Goal: Navigation & Orientation: Find specific page/section

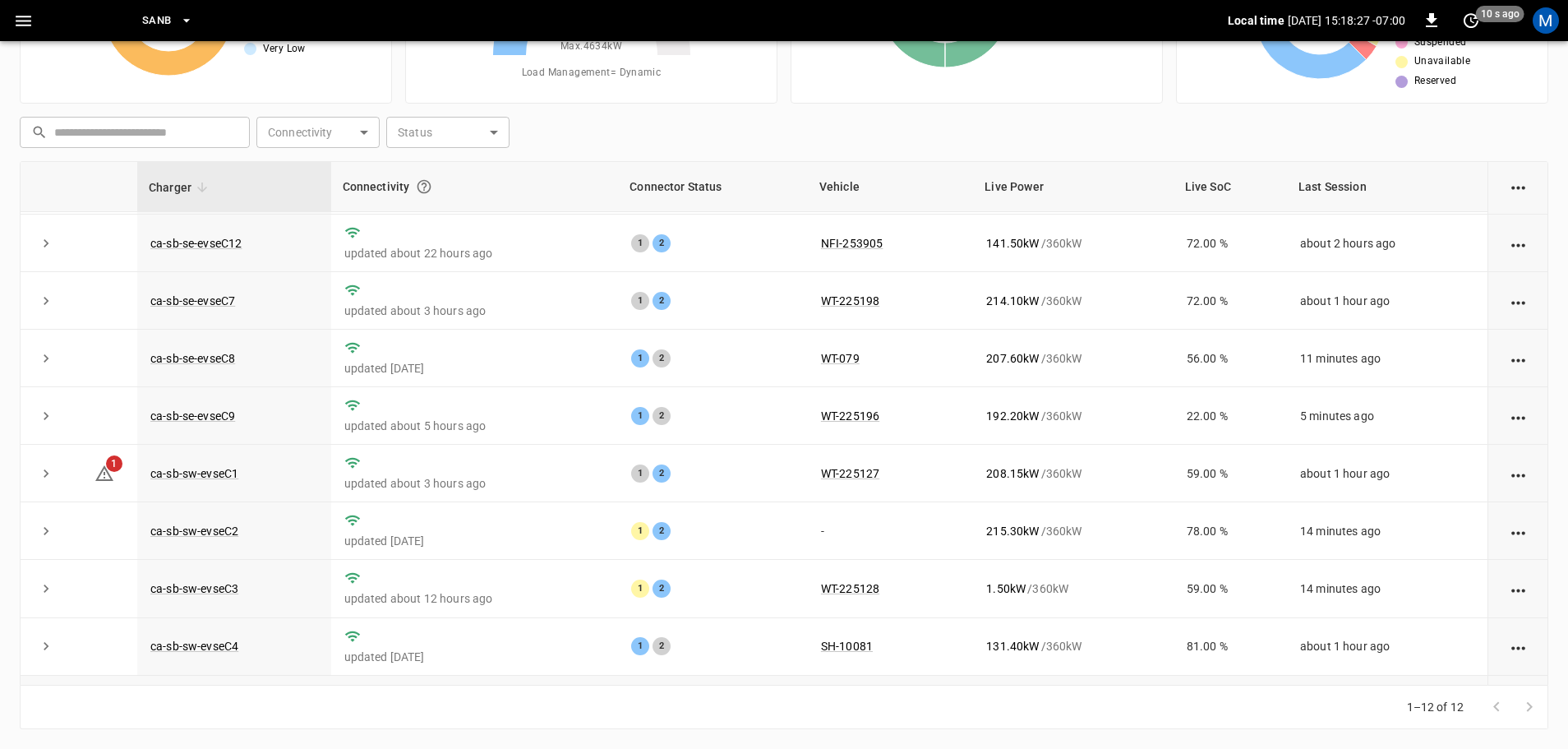
scroll to position [228, 0]
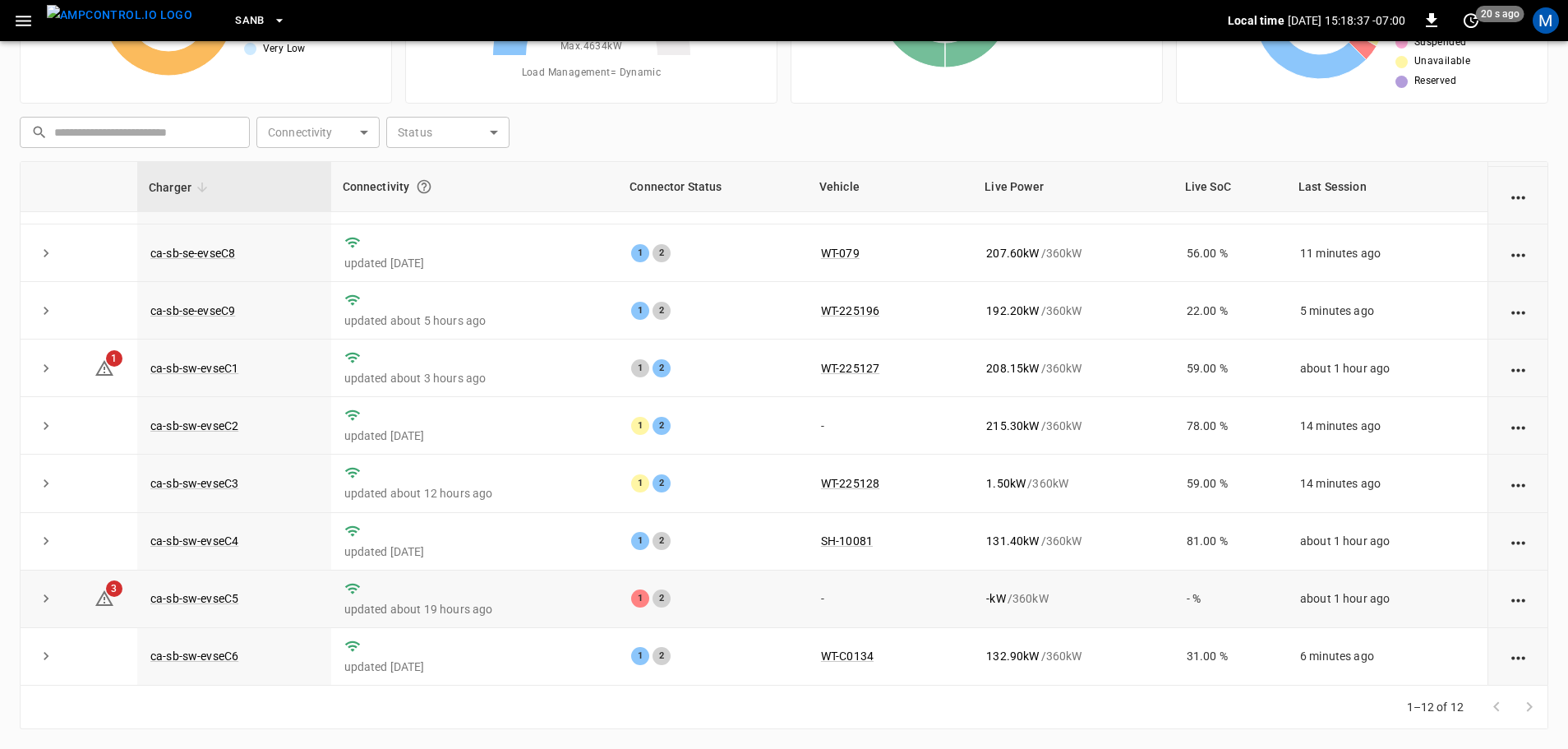
click at [242, 597] on td "ca-sb-sw-evseC5" at bounding box center [234, 599] width 194 height 57
click at [239, 596] on link "ca-sb-sw-evseC5" at bounding box center [194, 598] width 94 height 19
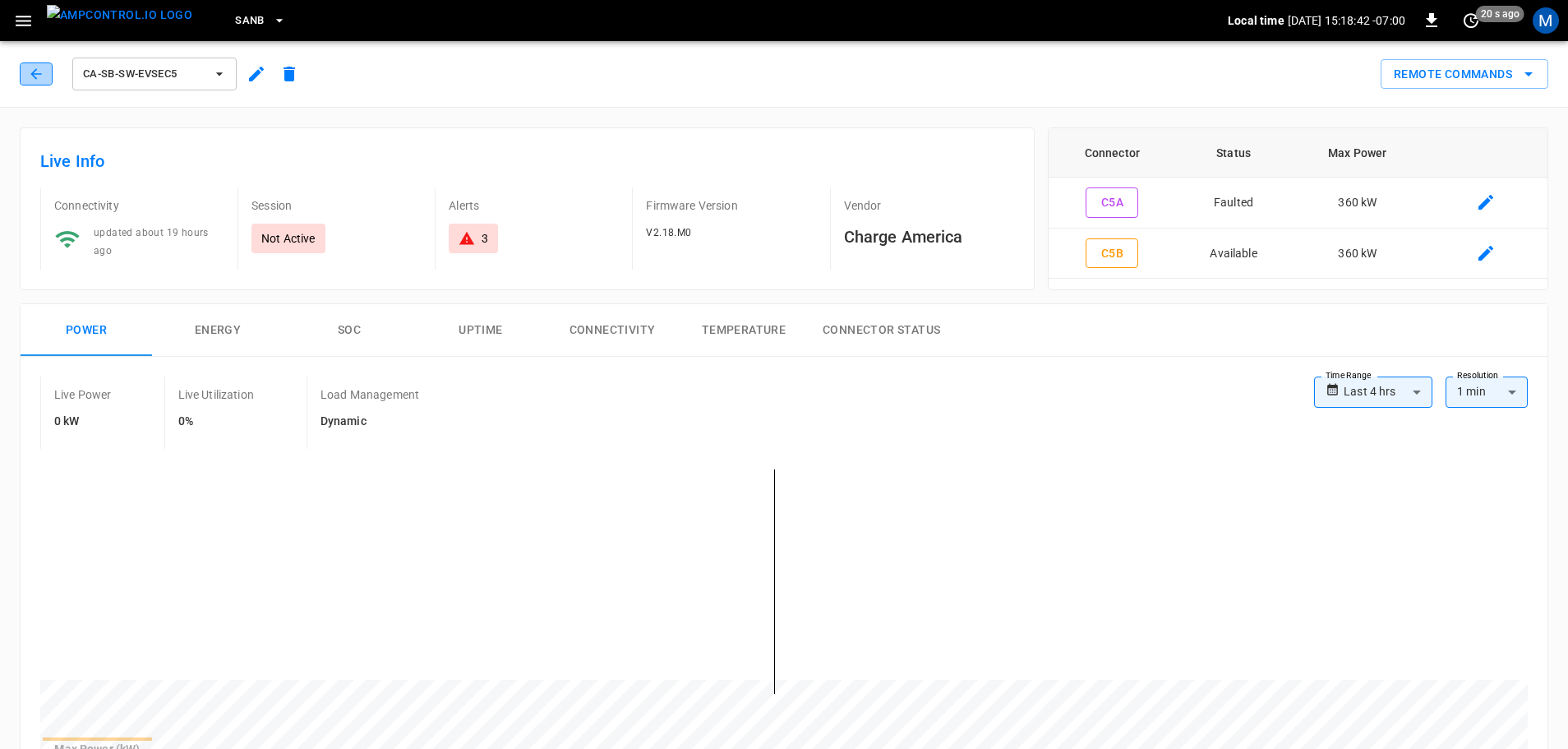
click at [27, 71] on button "button" at bounding box center [36, 74] width 33 height 23
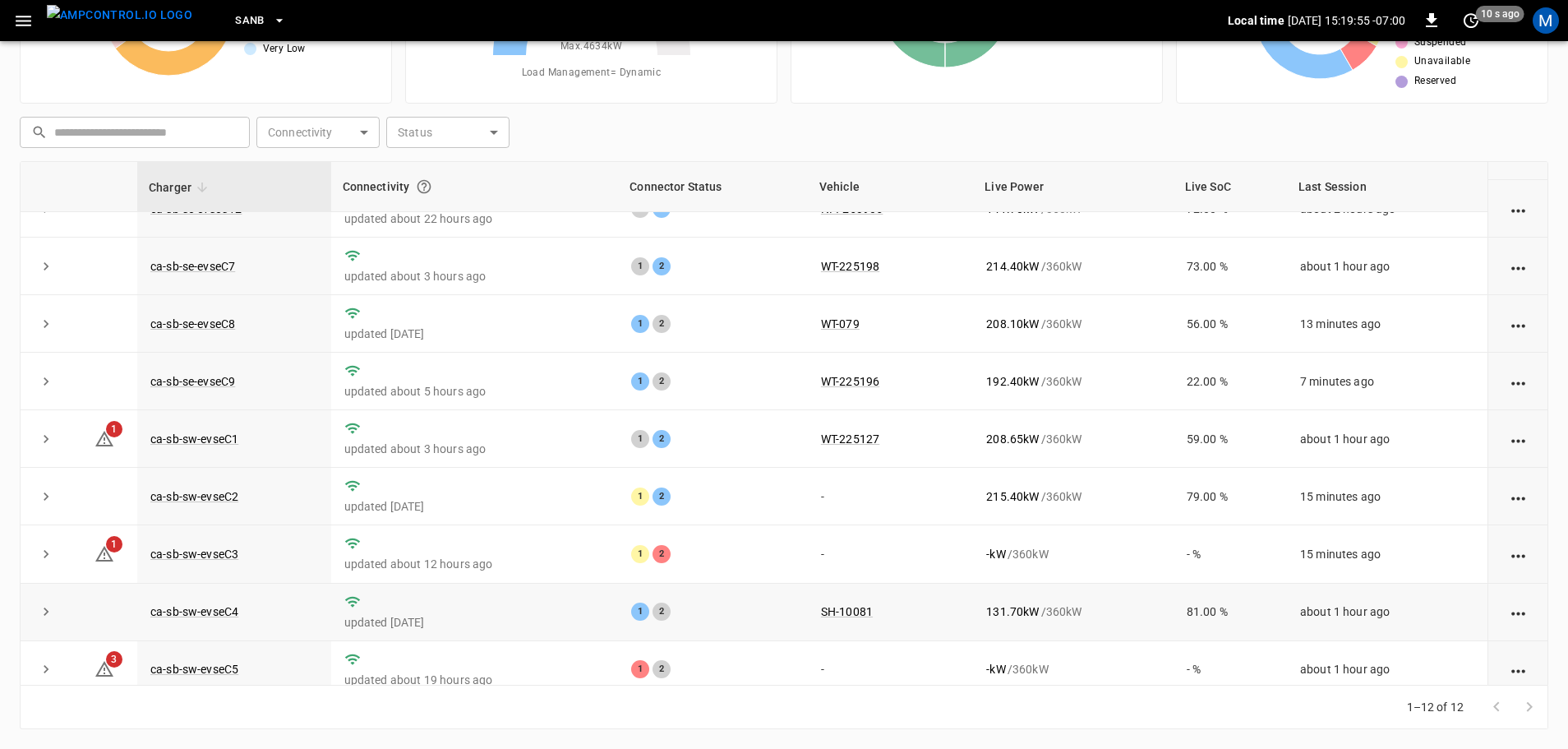
scroll to position [228, 0]
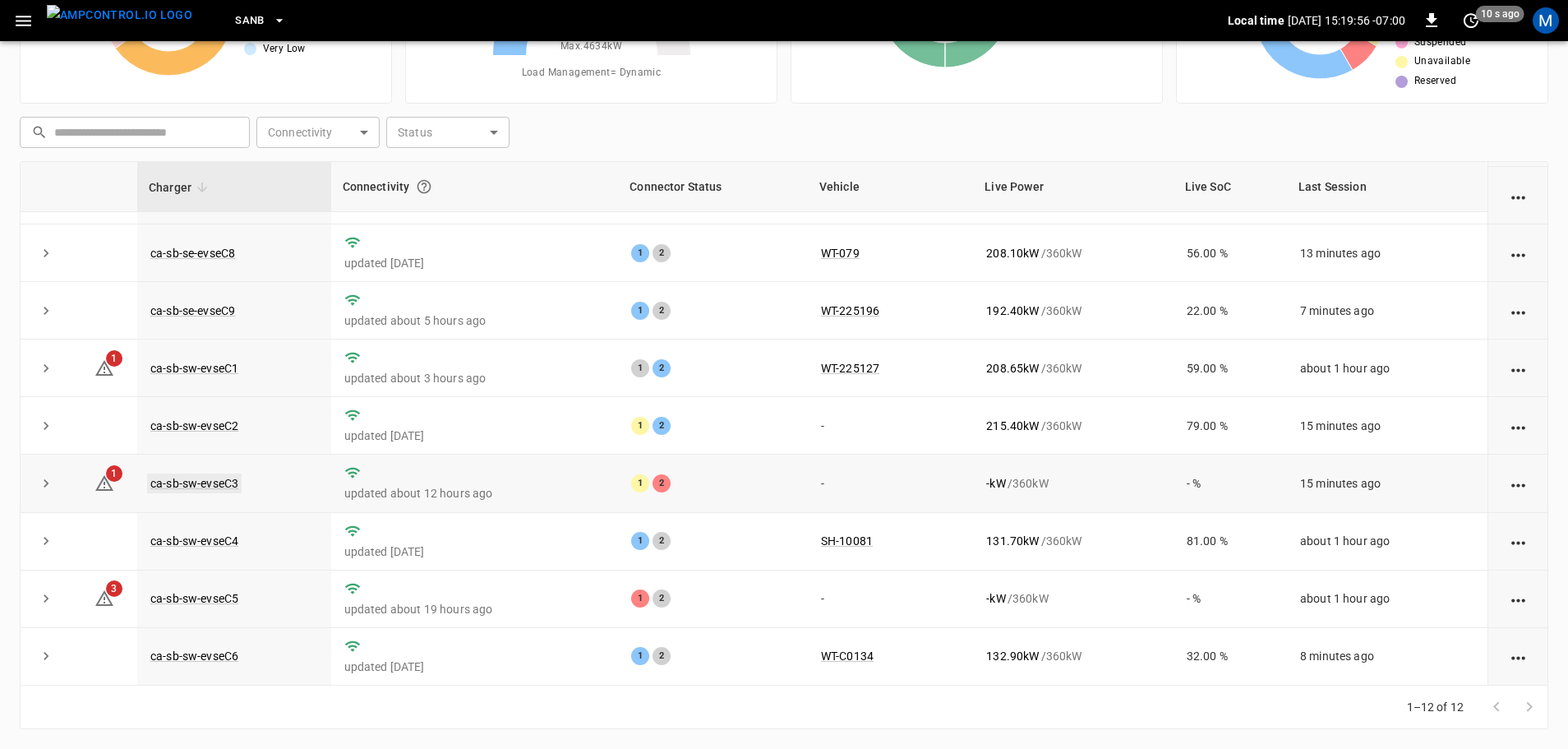
click at [169, 484] on link "ca-sb-sw-evseC3" at bounding box center [194, 483] width 94 height 19
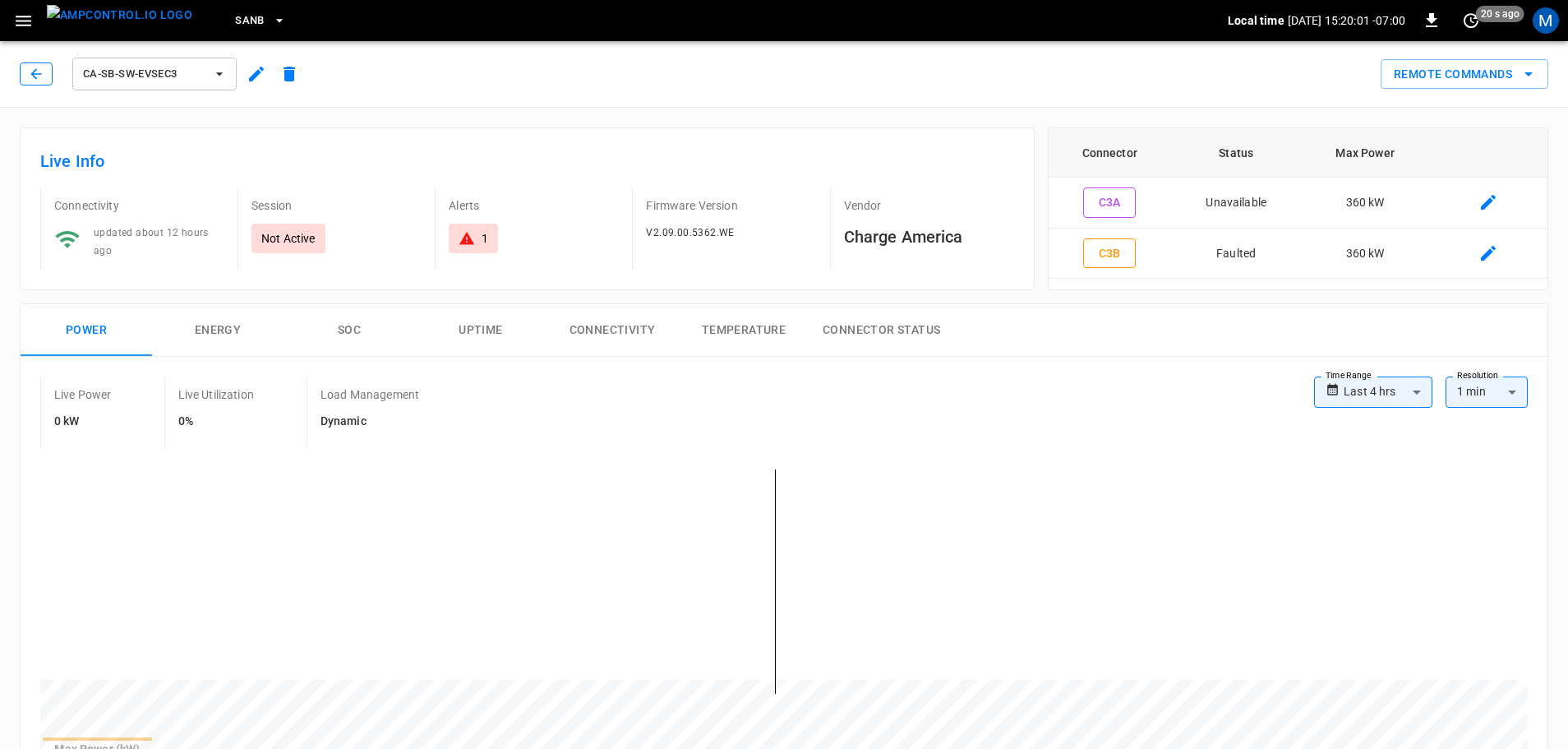
click at [25, 66] on button "button" at bounding box center [36, 74] width 33 height 23
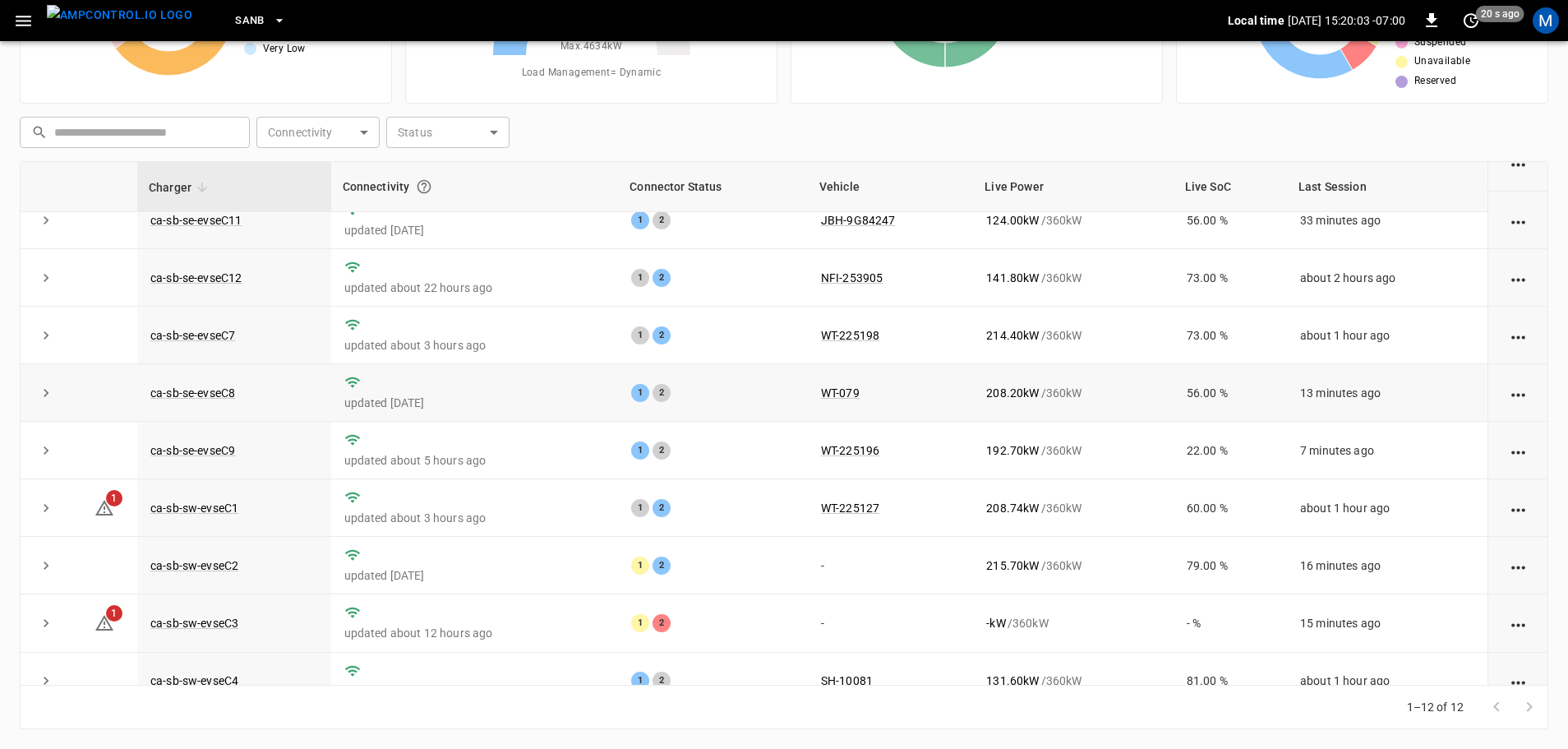
scroll to position [164, 0]
